Goal: Transaction & Acquisition: Book appointment/travel/reservation

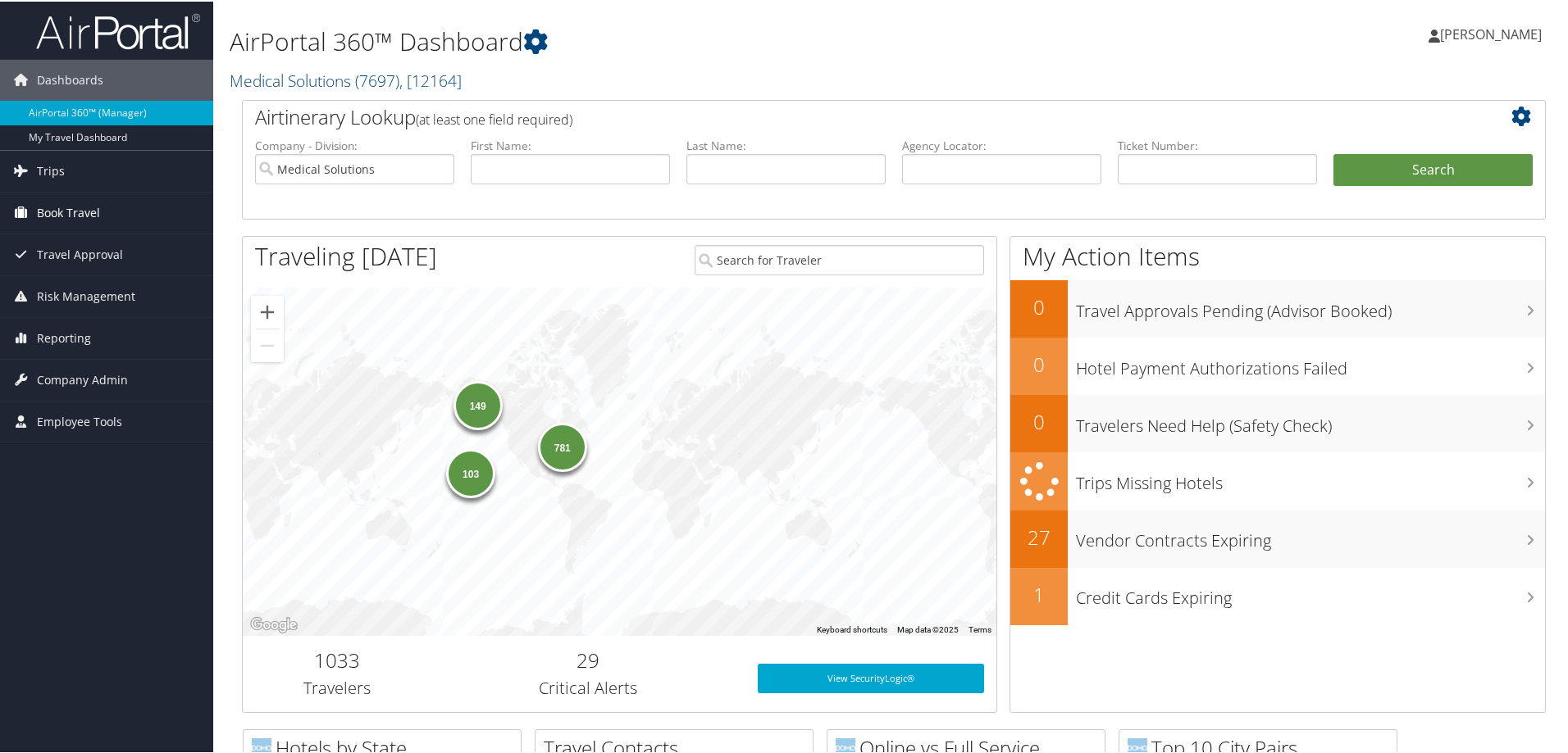
click at [74, 217] on span "Book Travel" at bounding box center [69, 211] width 63 height 41
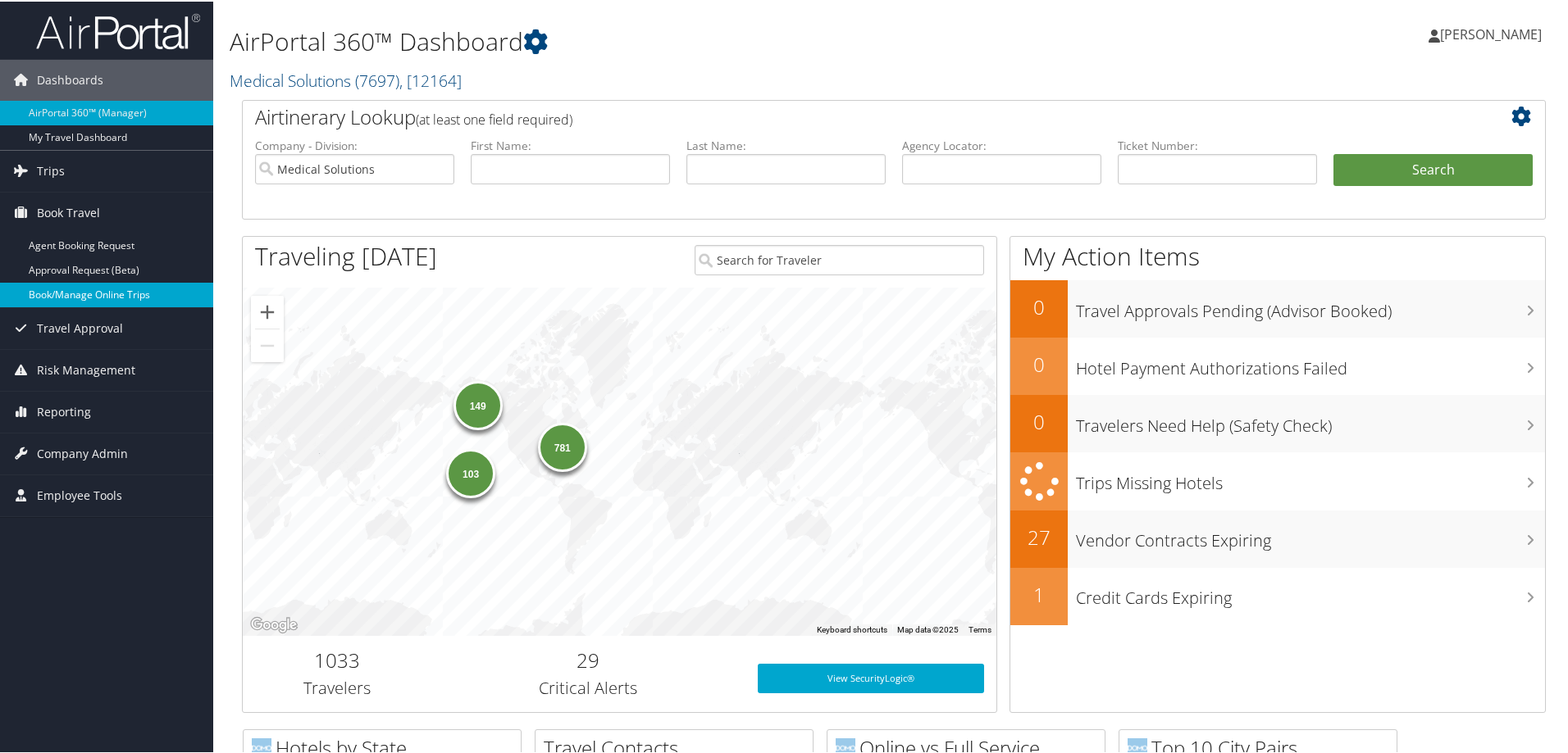
click at [120, 291] on link "Book/Manage Online Trips" at bounding box center [107, 293] width 213 height 25
